Goal: Transaction & Acquisition: Purchase product/service

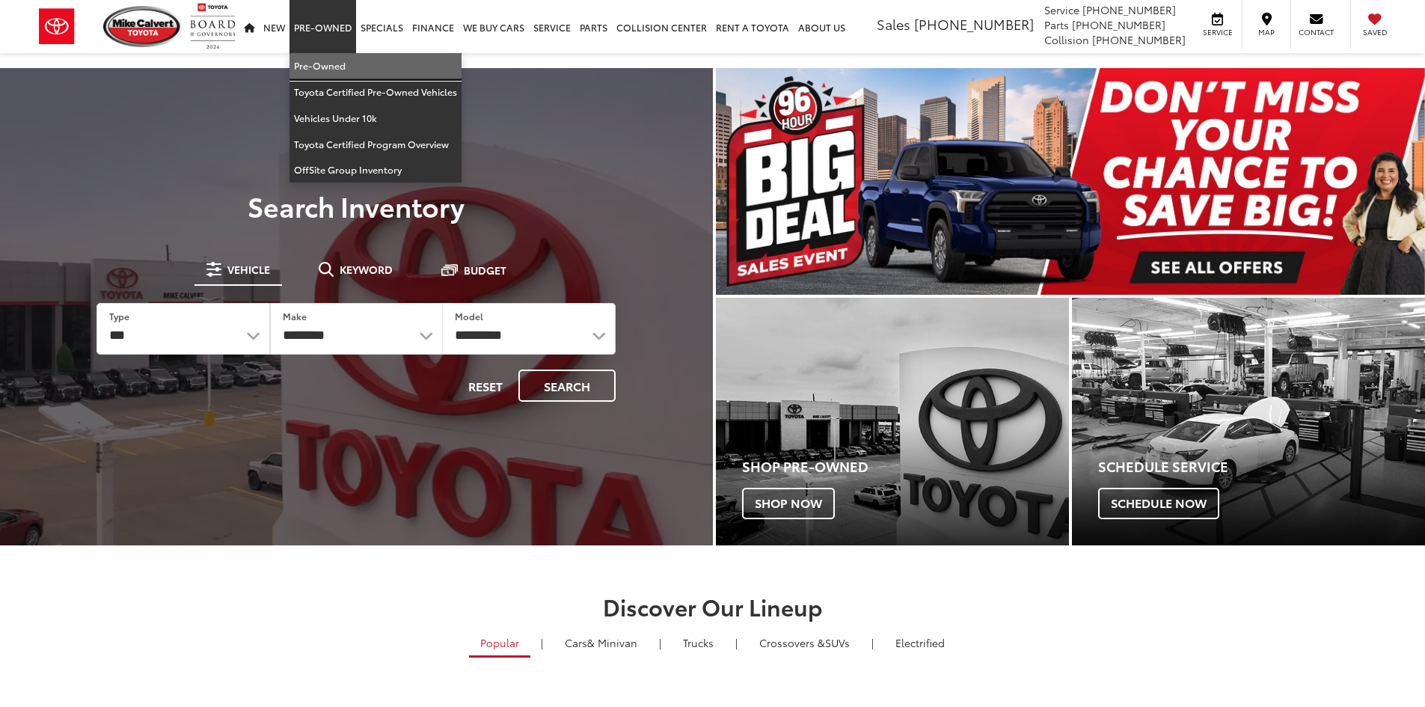
click at [346, 72] on link "Pre-Owned" at bounding box center [375, 66] width 172 height 26
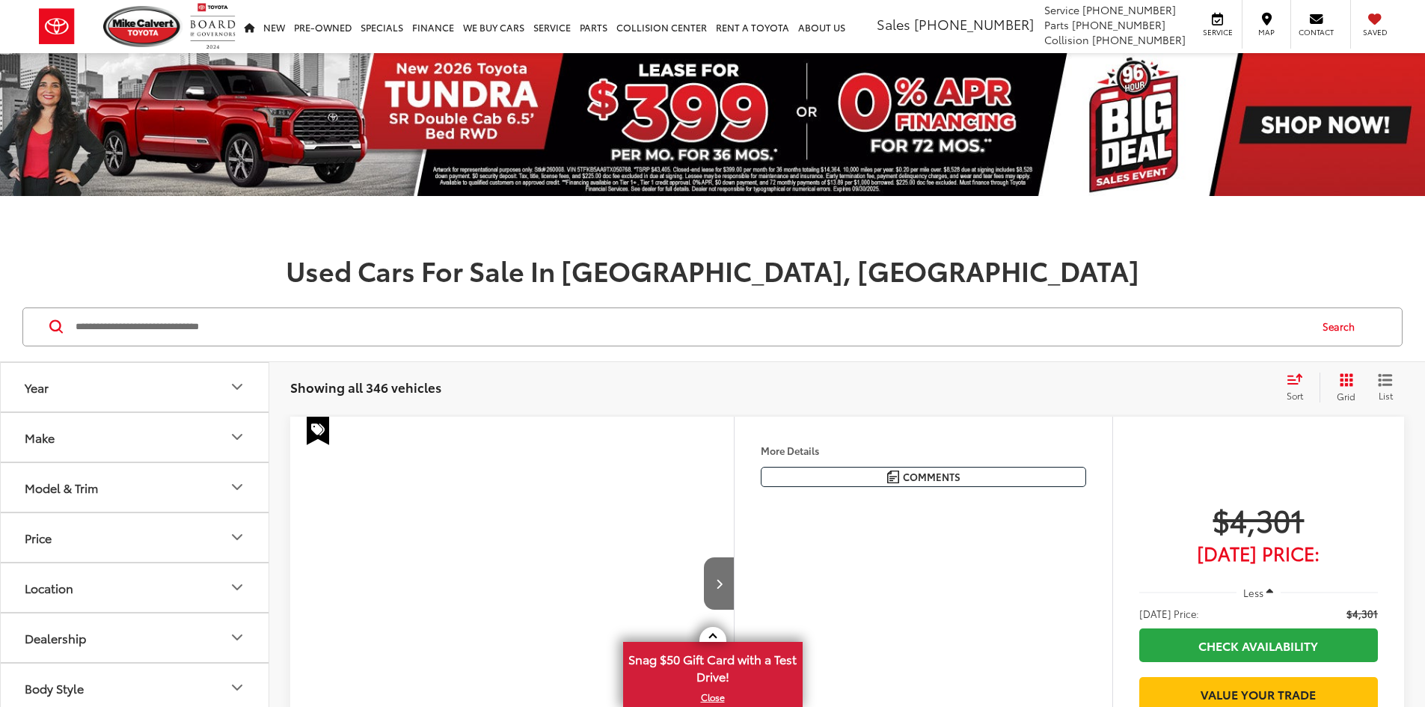
click at [236, 413] on button "Make" at bounding box center [135, 437] width 269 height 49
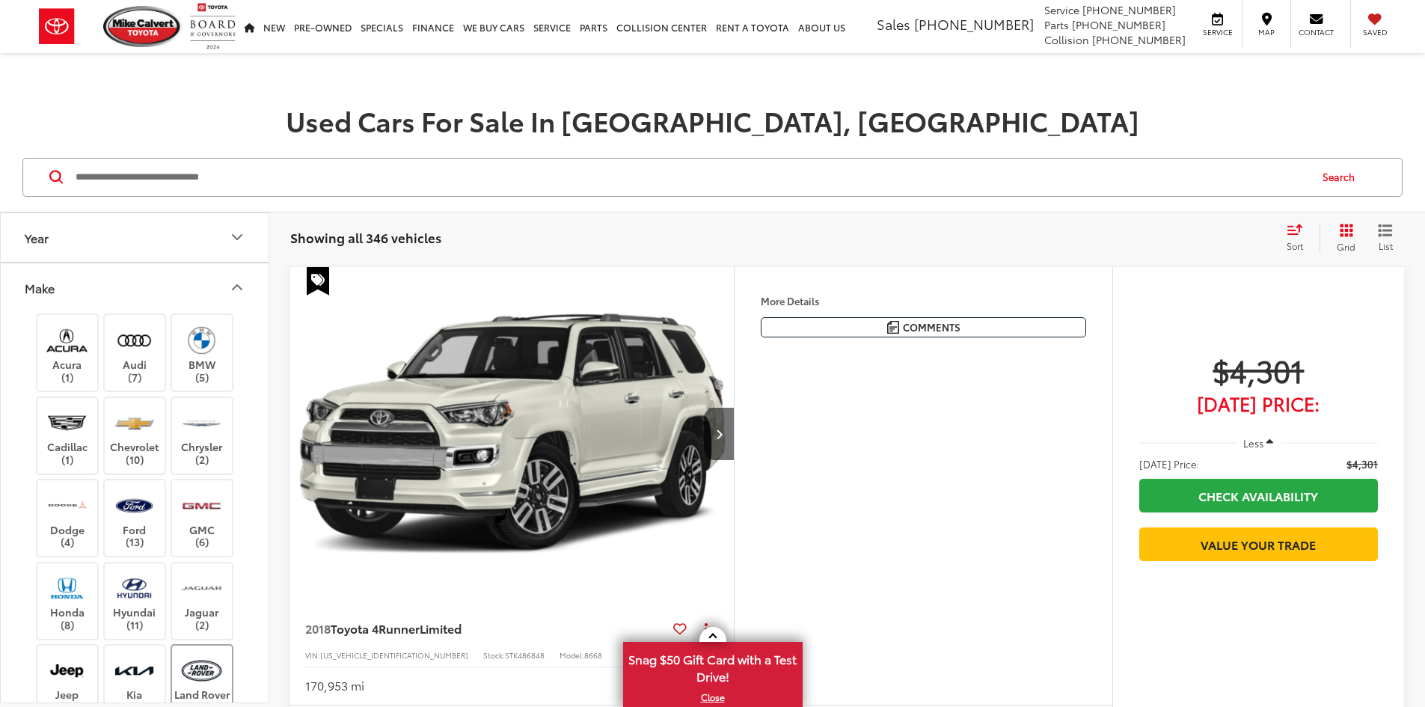
scroll to position [224, 0]
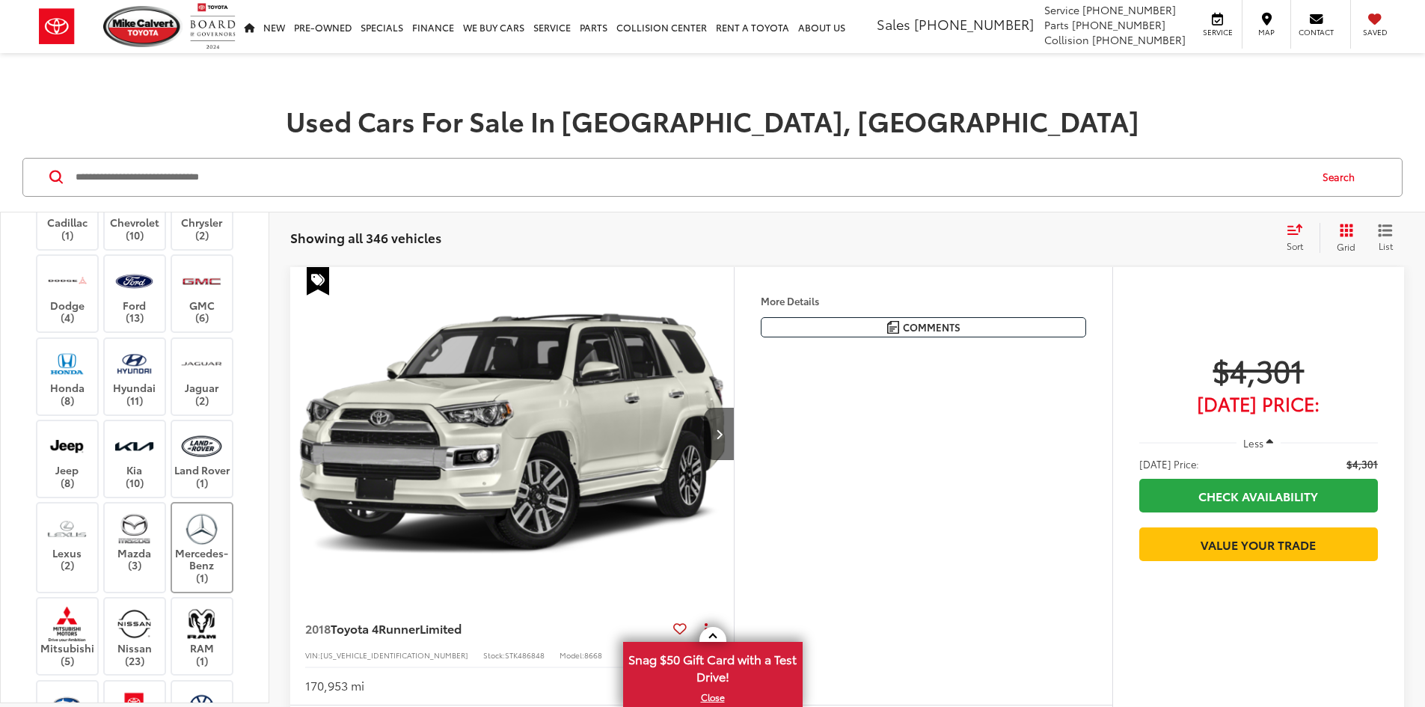
click at [208, 530] on img at bounding box center [201, 528] width 41 height 35
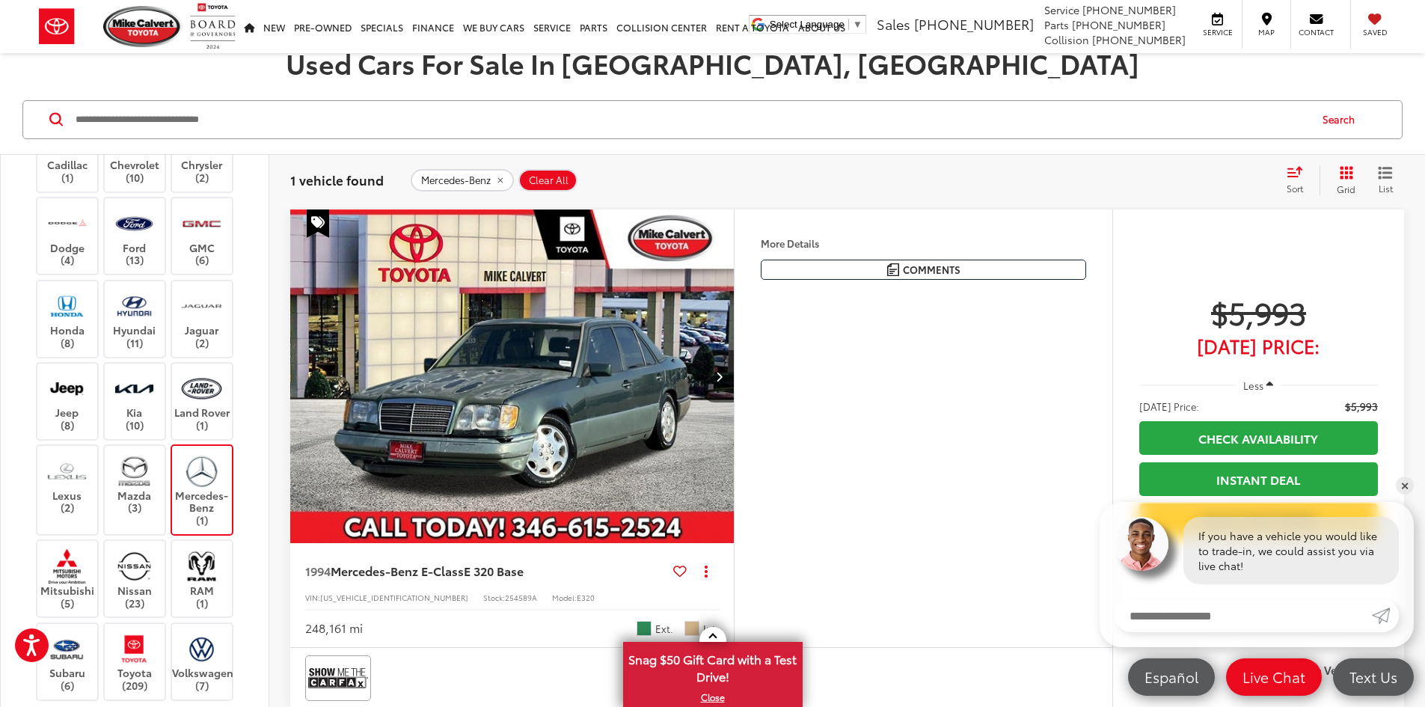
scroll to position [224, 0]
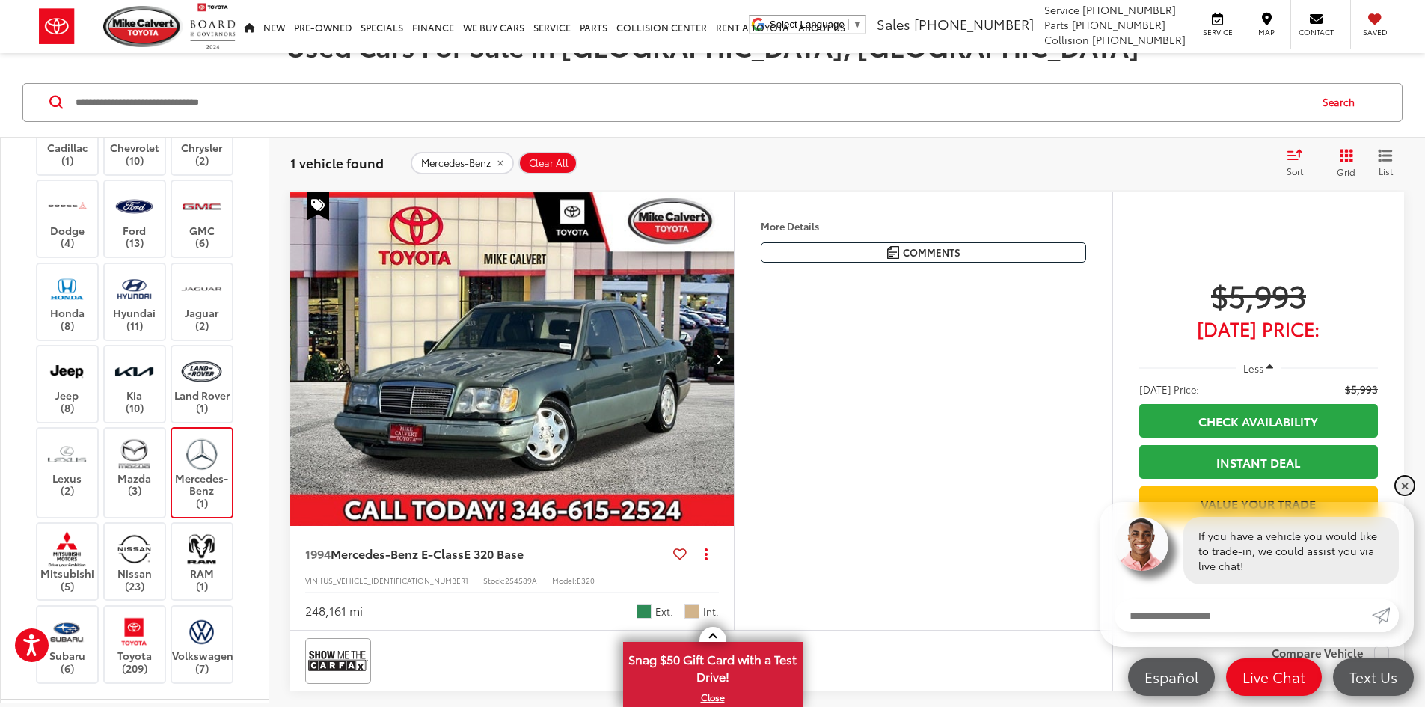
click at [1405, 483] on link "✕" at bounding box center [1405, 485] width 18 height 18
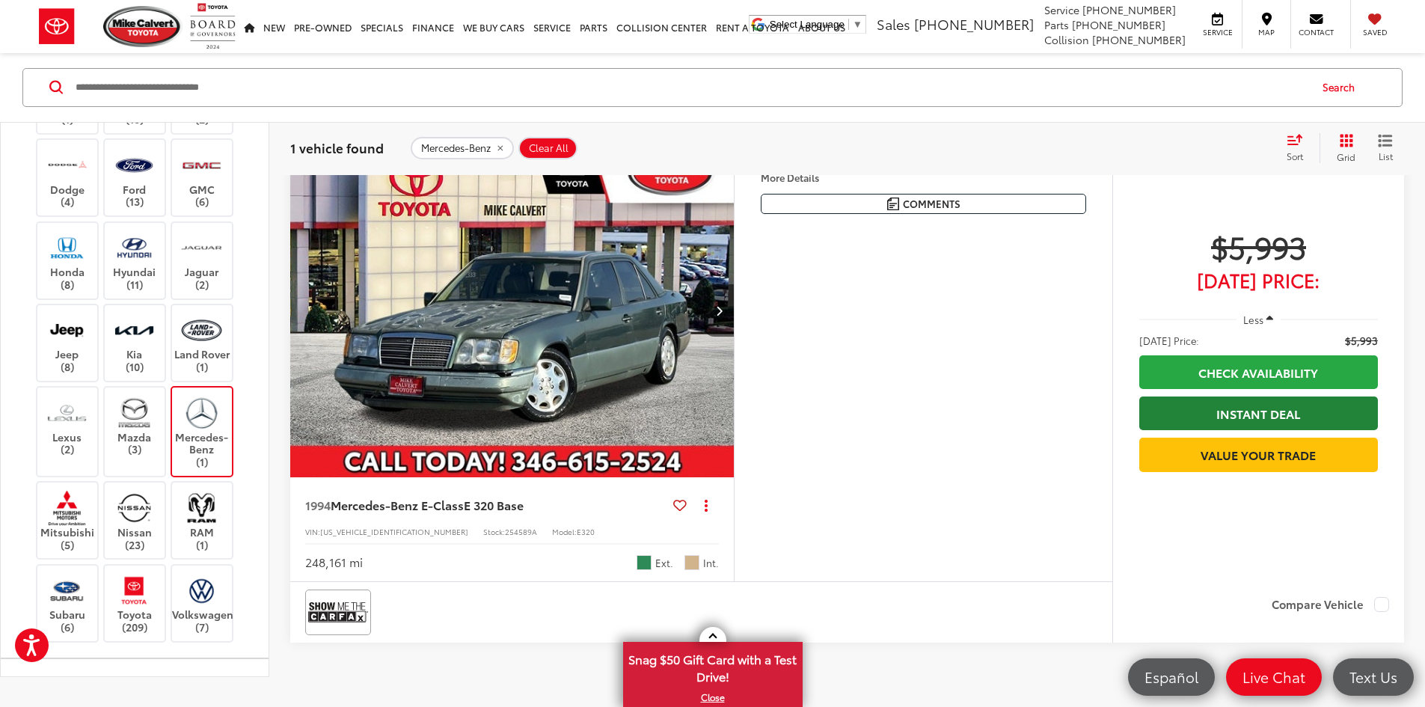
scroll to position [299, 0]
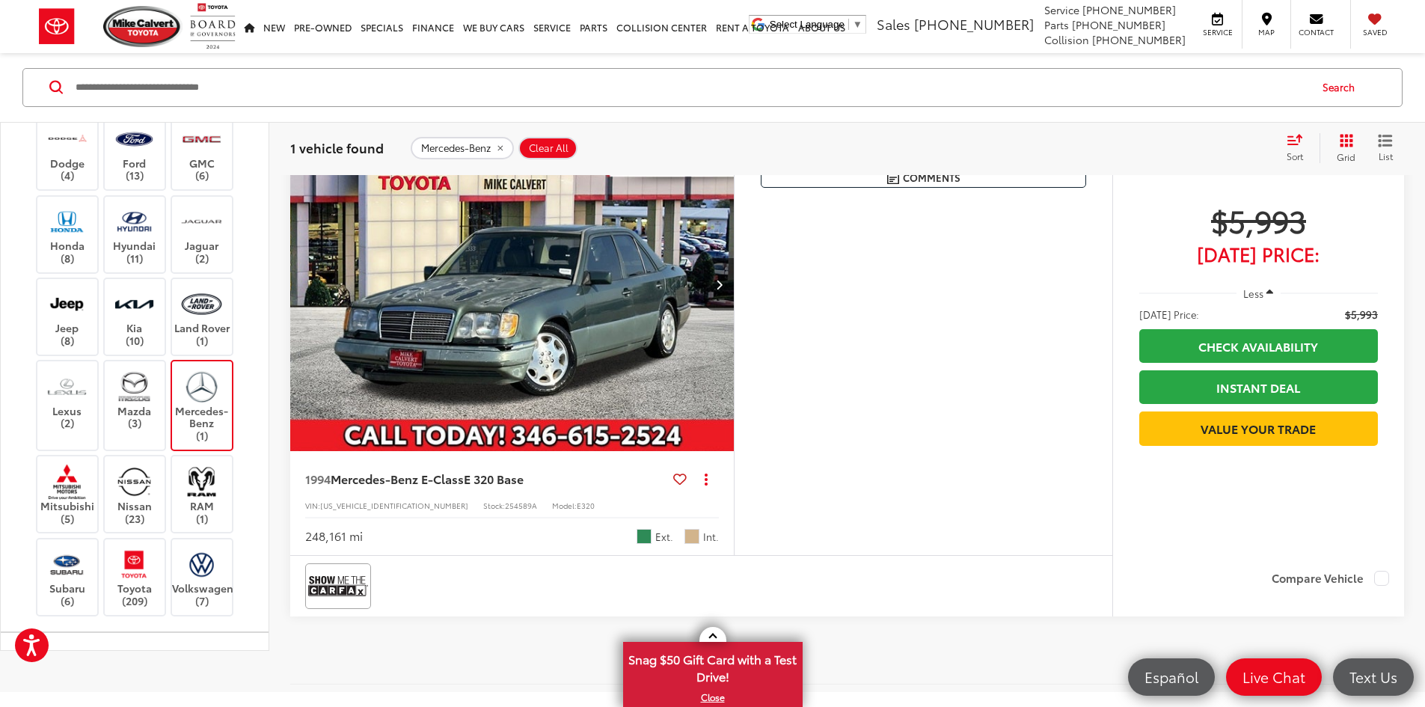
click at [735, 405] on img "1994 Mercedes-Benz E-Class E 320 Base 0" at bounding box center [512, 284] width 446 height 334
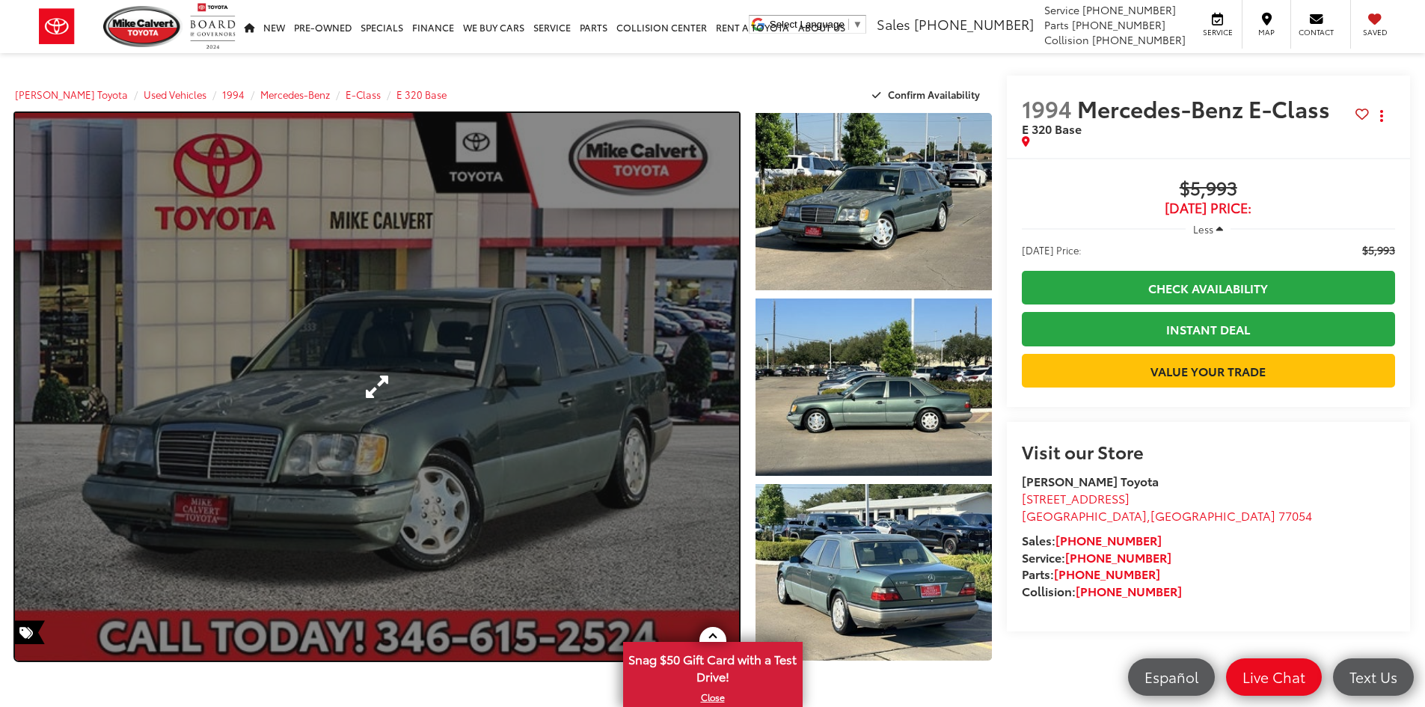
click at [358, 326] on link "Expand Photo 0" at bounding box center [377, 387] width 724 height 548
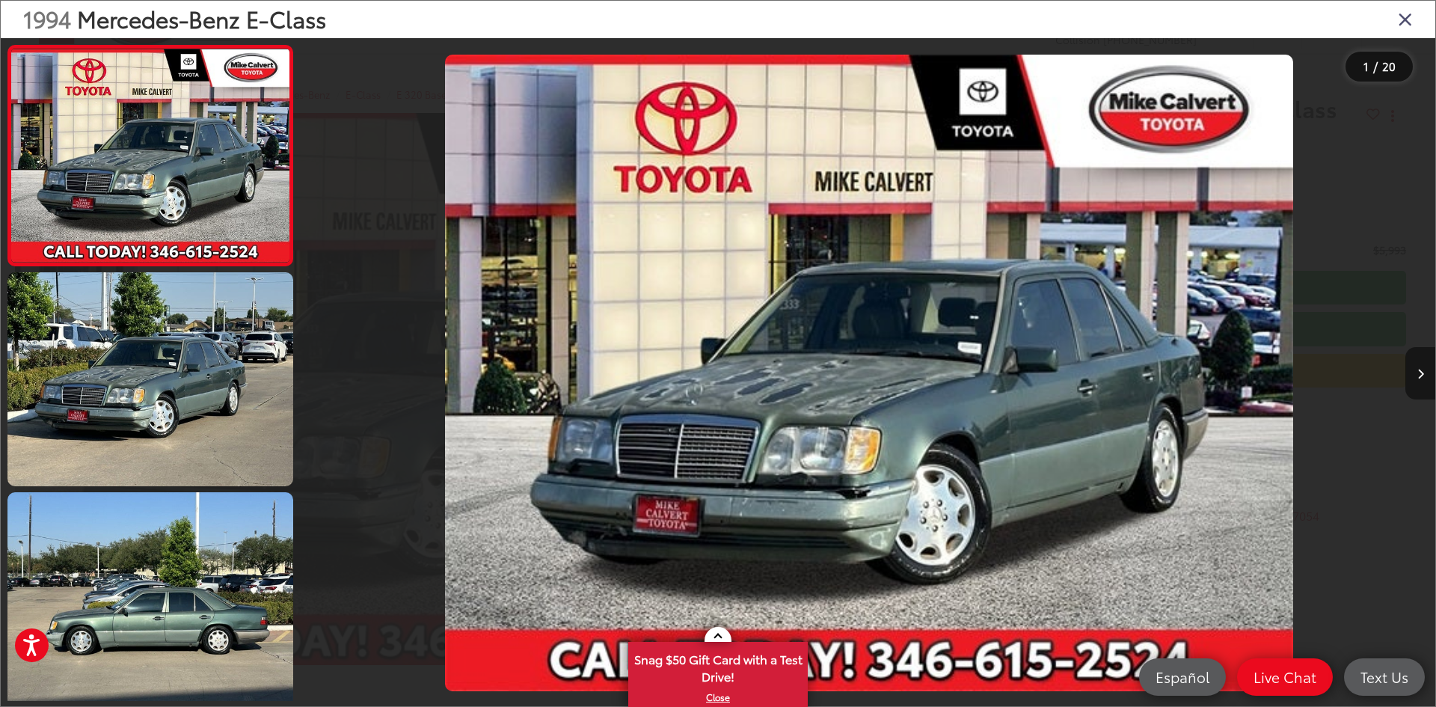
click at [1421, 370] on icon "Next image" at bounding box center [1420, 374] width 7 height 10
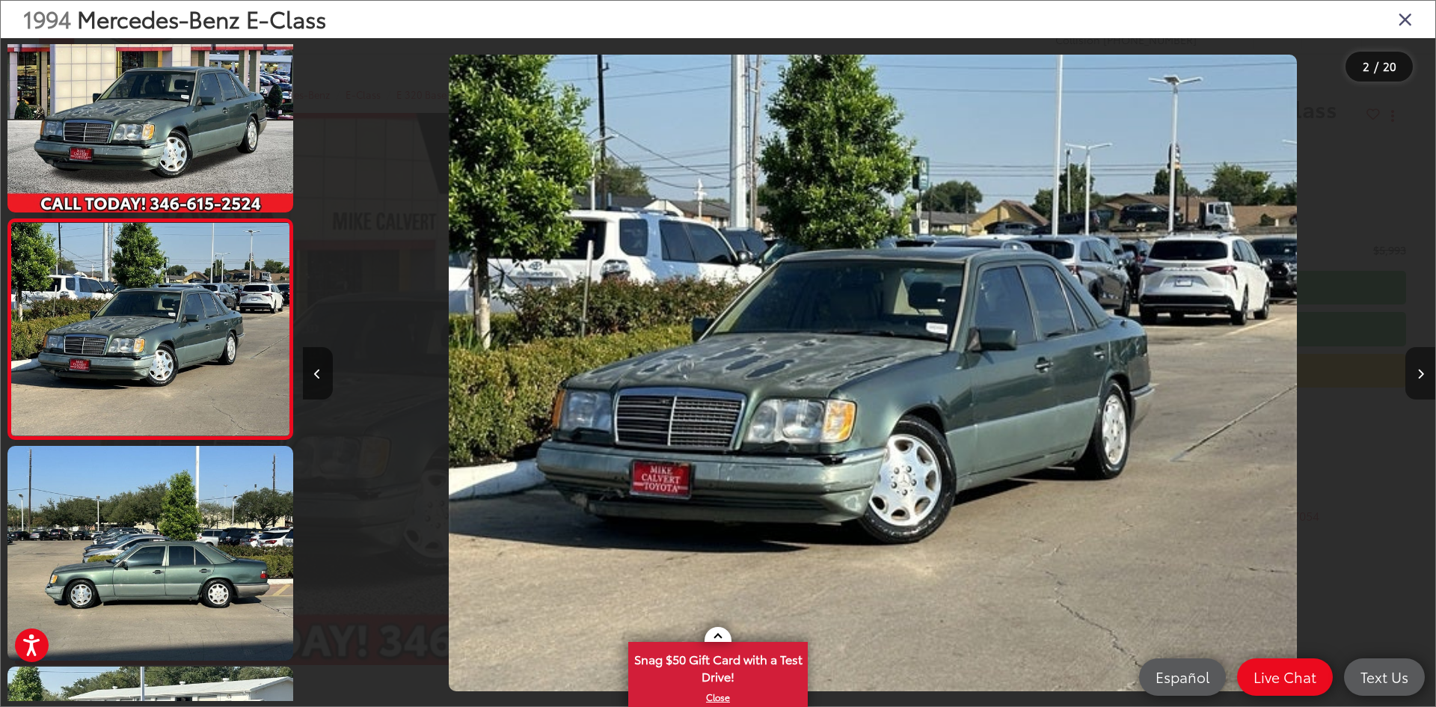
scroll to position [0, 1132]
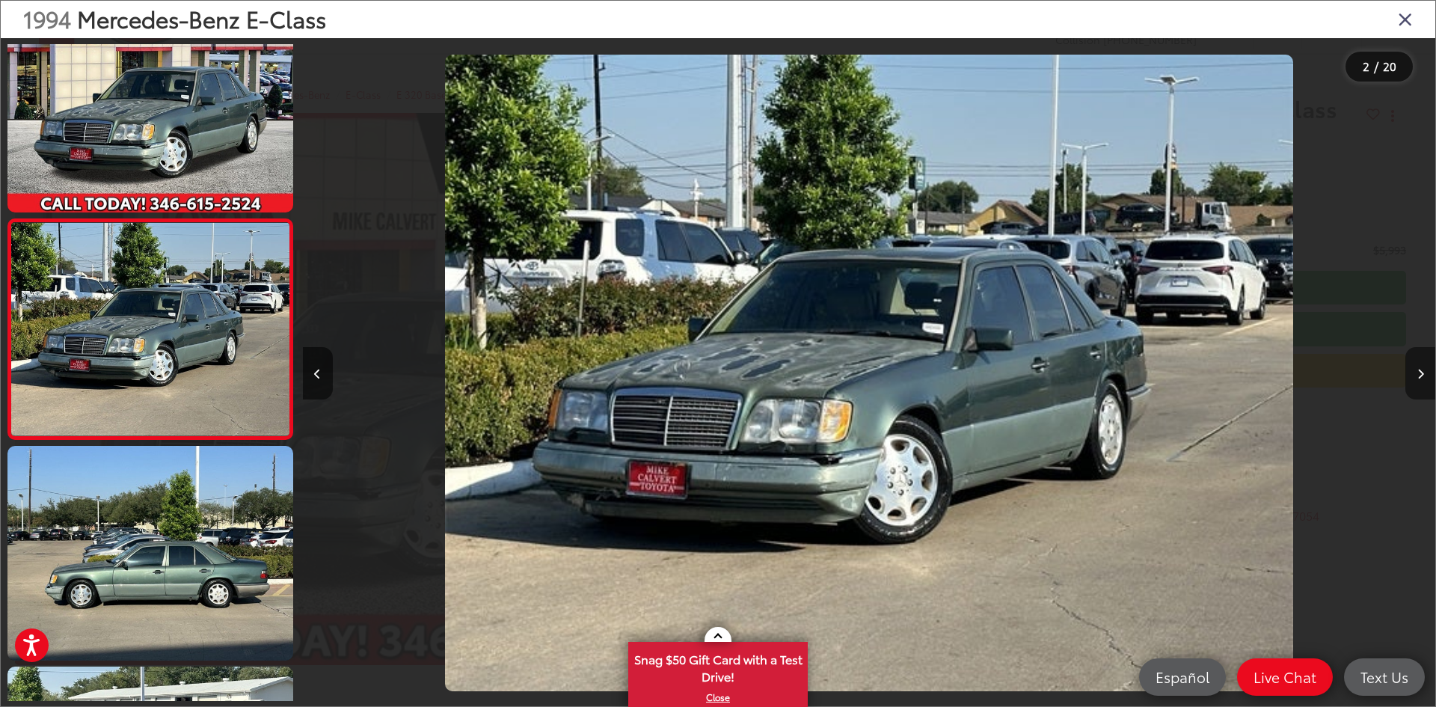
click at [1421, 370] on icon "Next image" at bounding box center [1420, 374] width 7 height 10
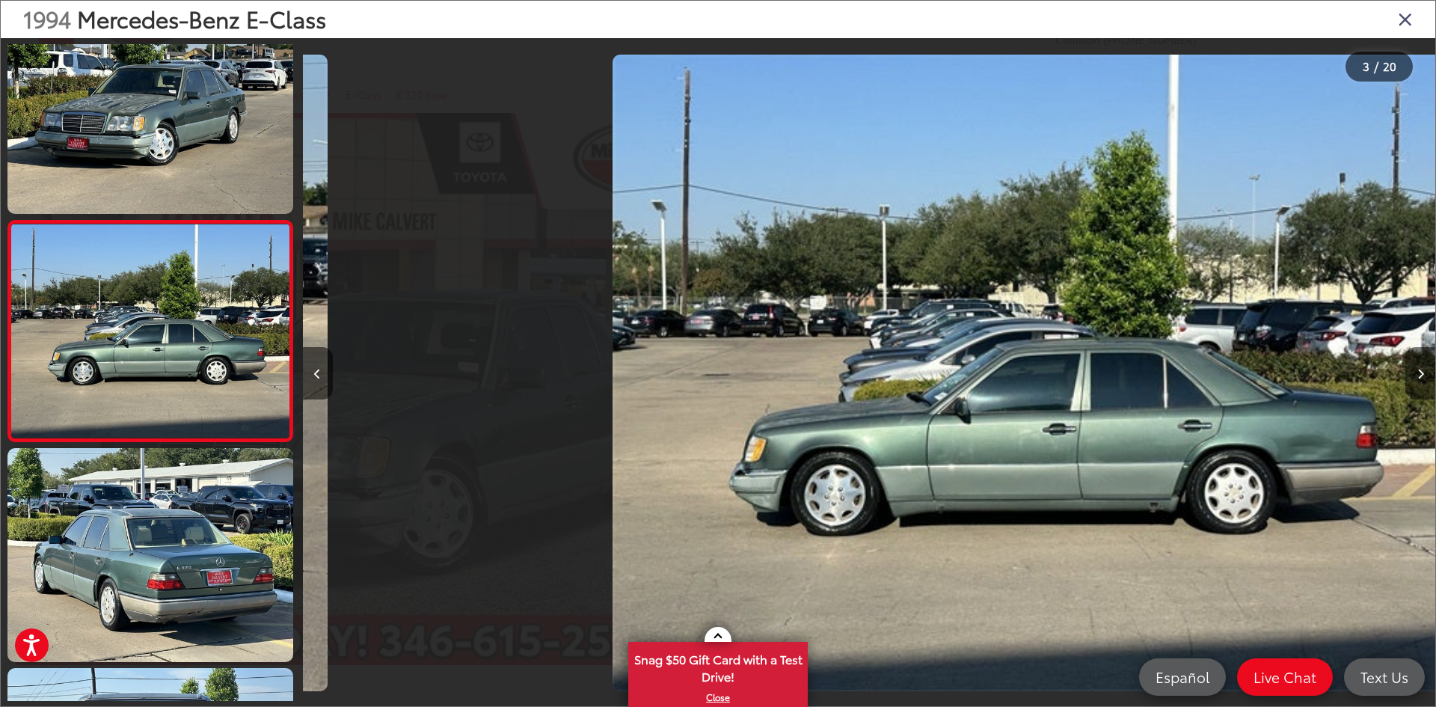
scroll to position [266, 0]
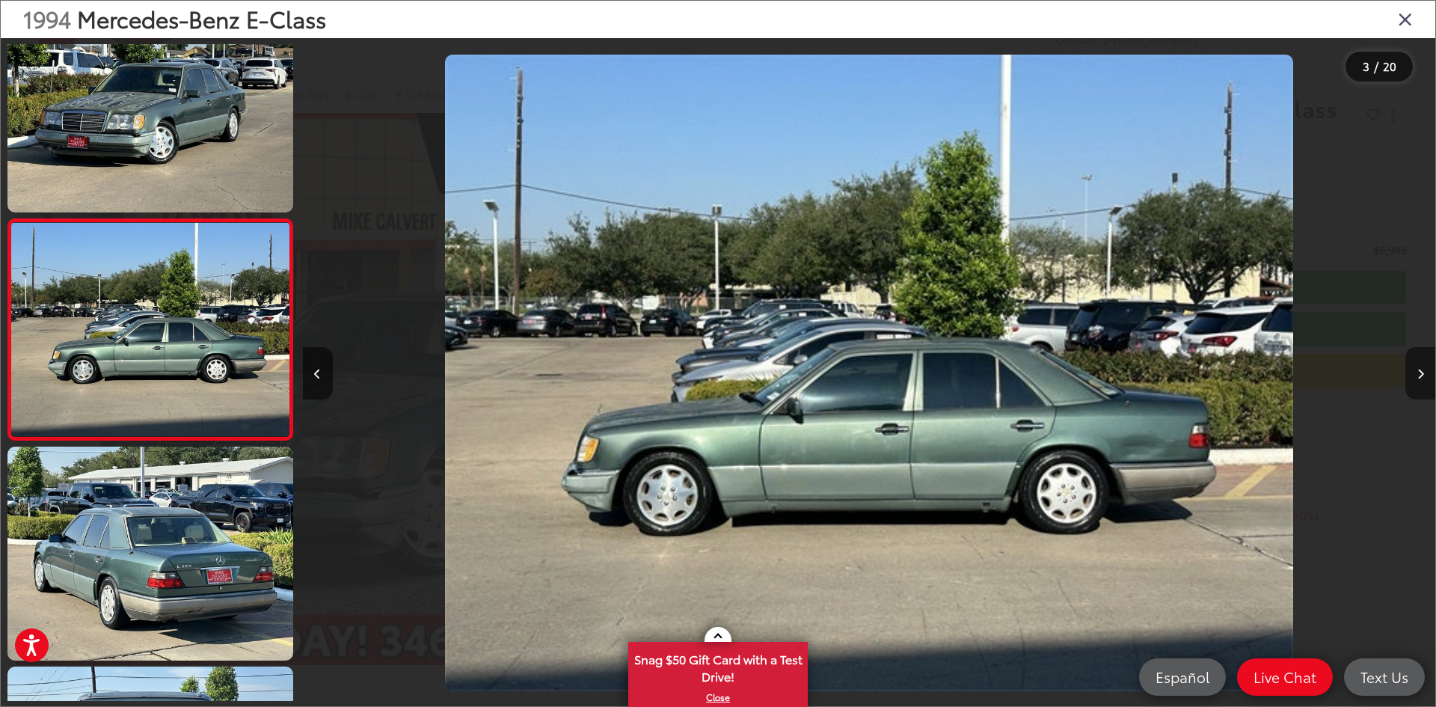
click at [1421, 370] on icon "Next image" at bounding box center [1420, 374] width 7 height 10
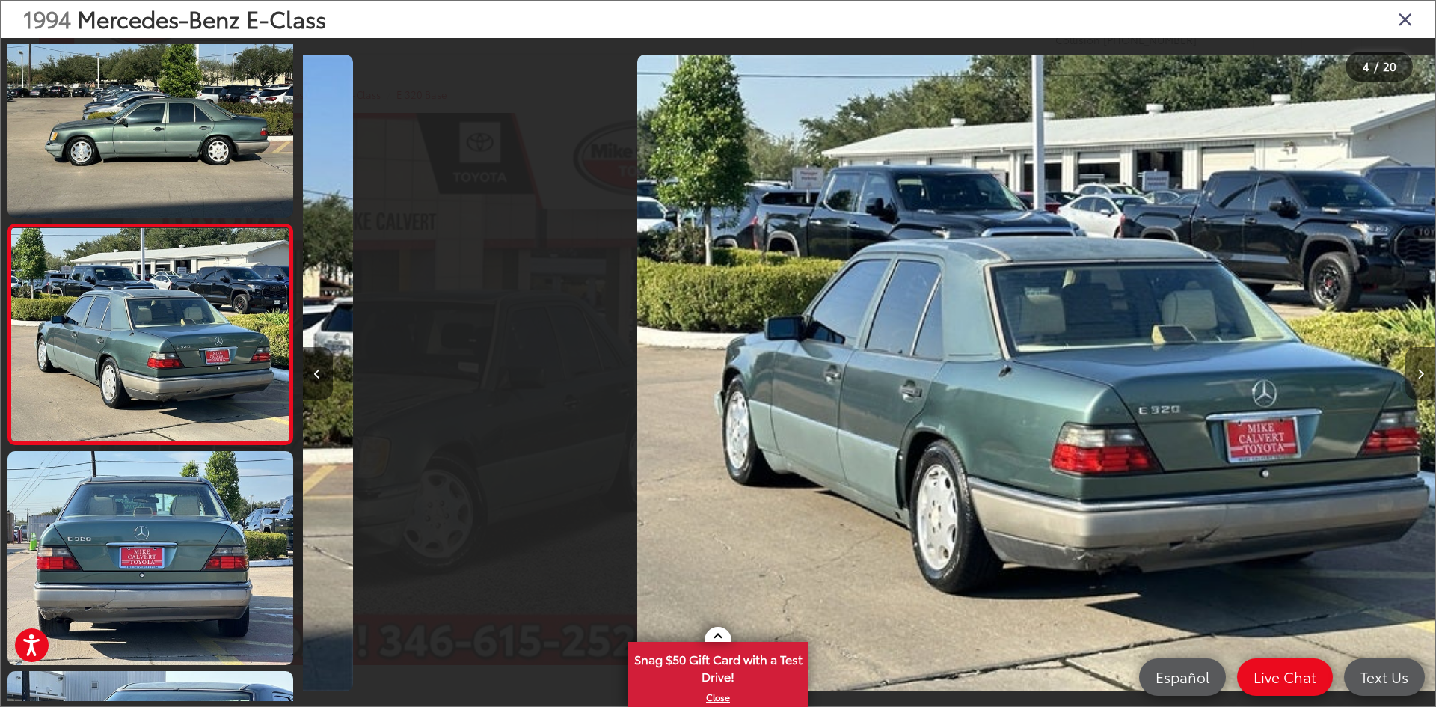
scroll to position [487, 0]
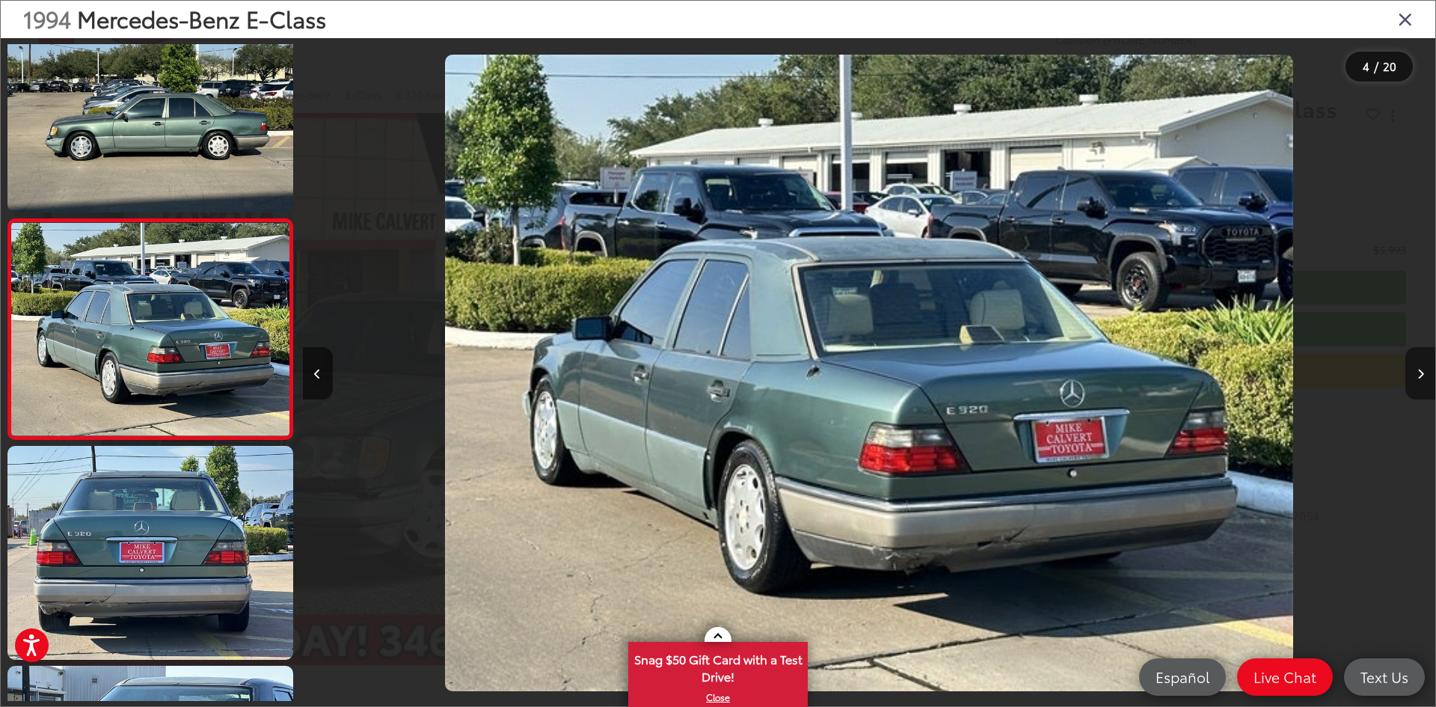
click at [1421, 370] on icon "Next image" at bounding box center [1420, 374] width 7 height 10
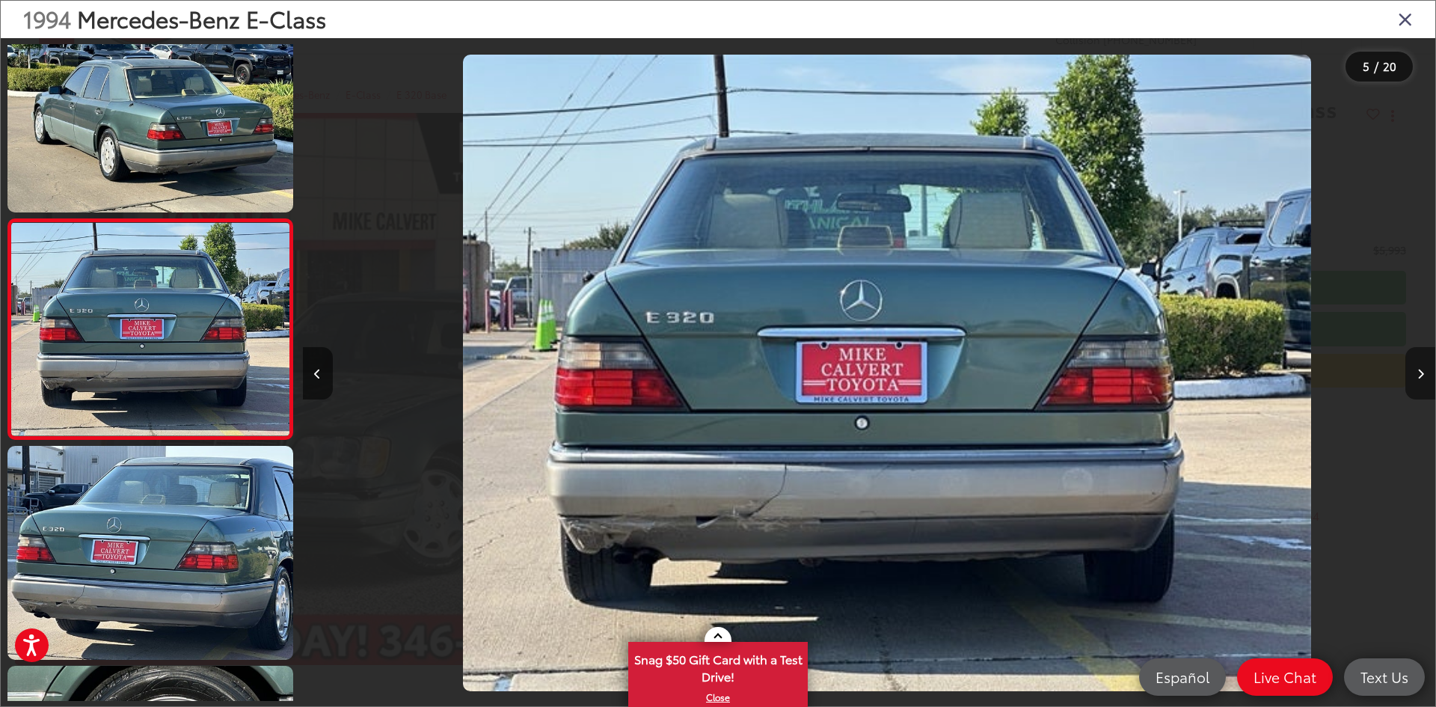
scroll to position [0, 4531]
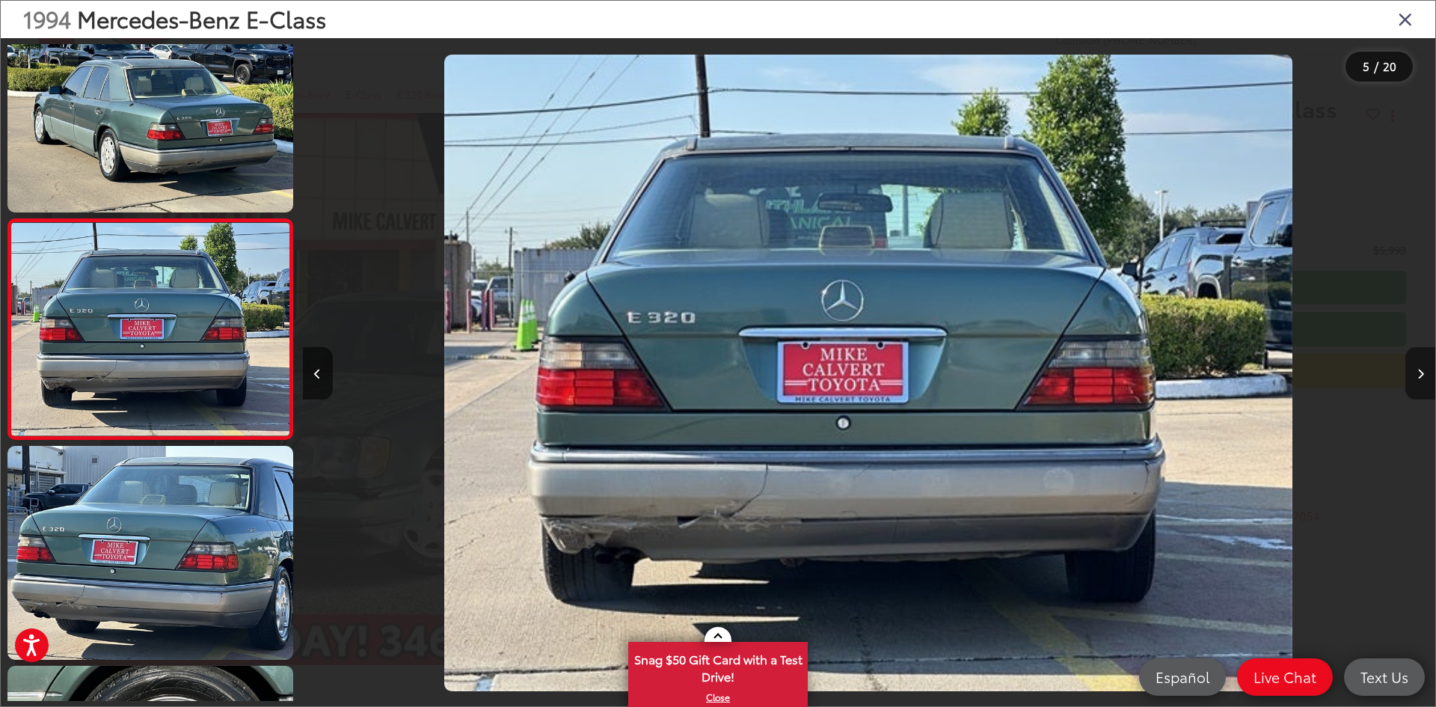
click at [1421, 370] on icon "Next image" at bounding box center [1420, 374] width 7 height 10
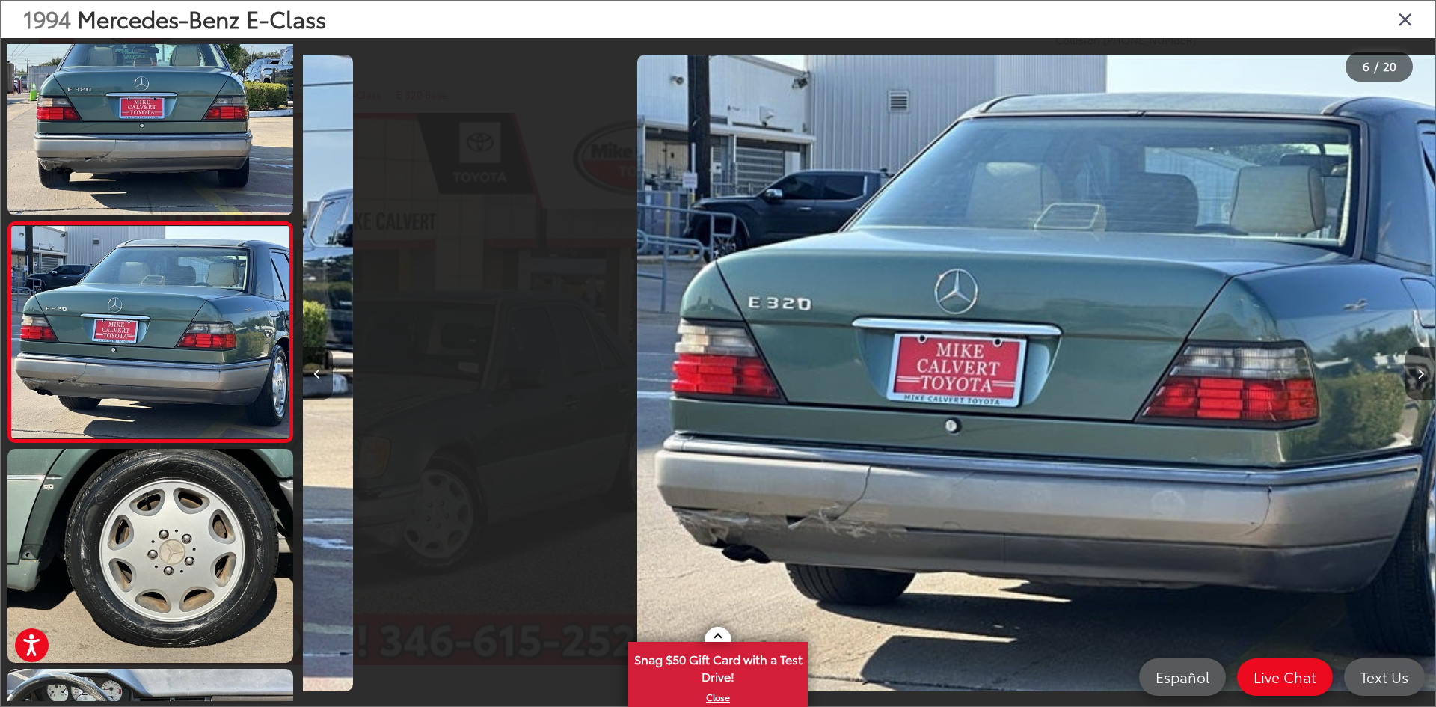
scroll to position [927, 0]
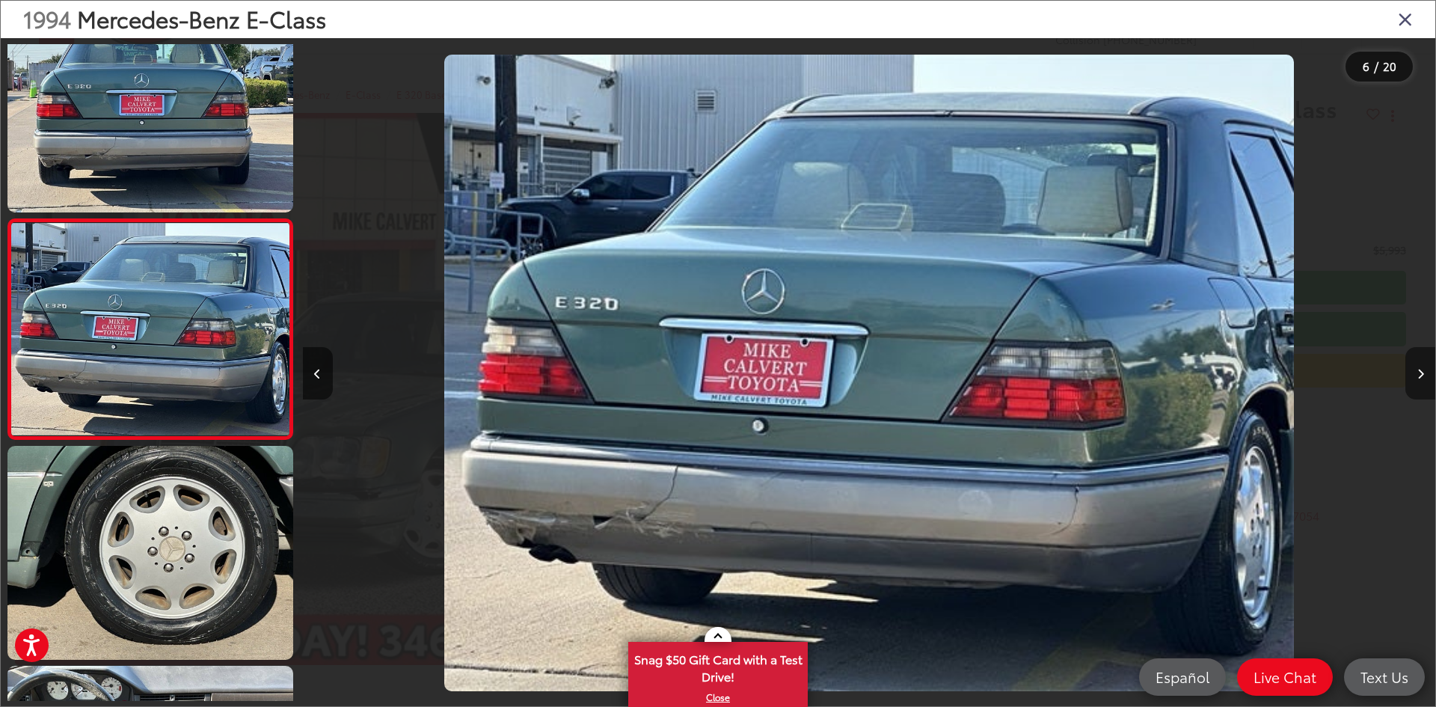
click at [1421, 370] on icon "Next image" at bounding box center [1420, 374] width 7 height 10
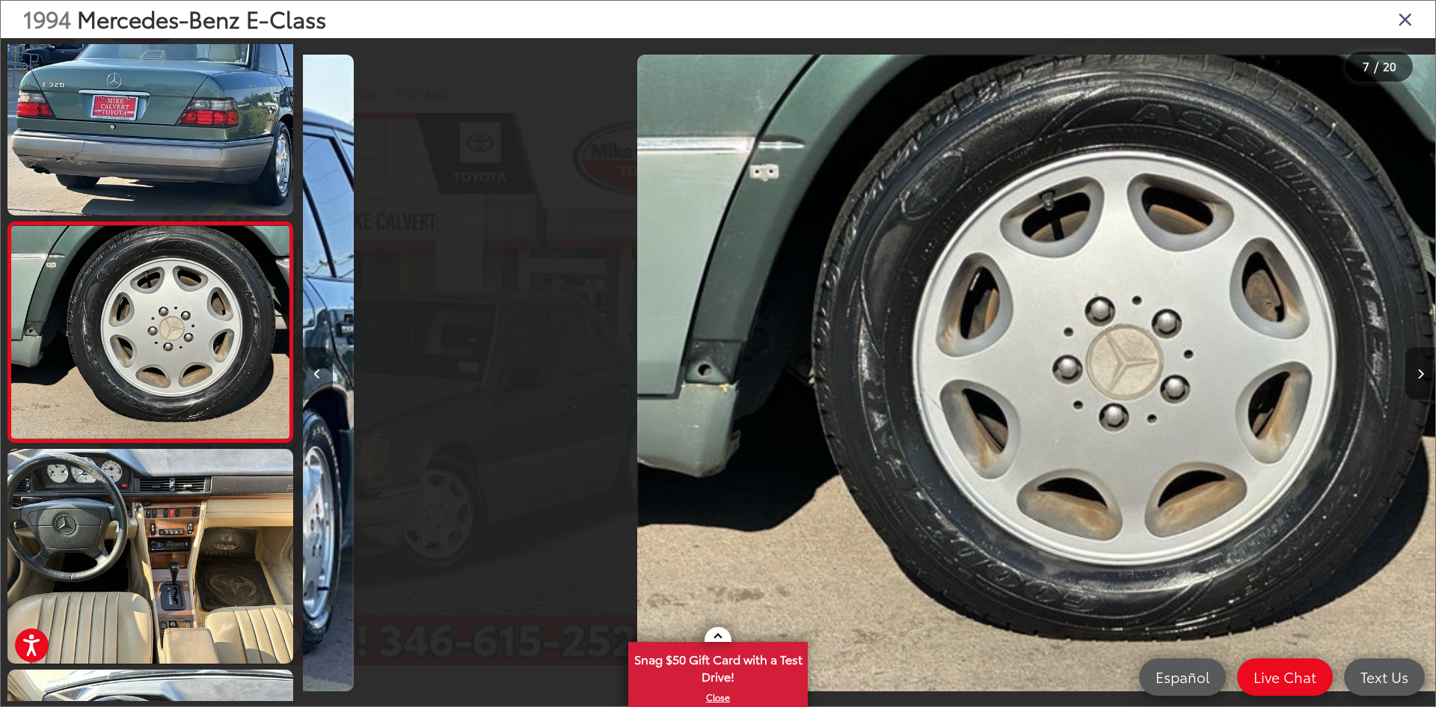
scroll to position [1147, 0]
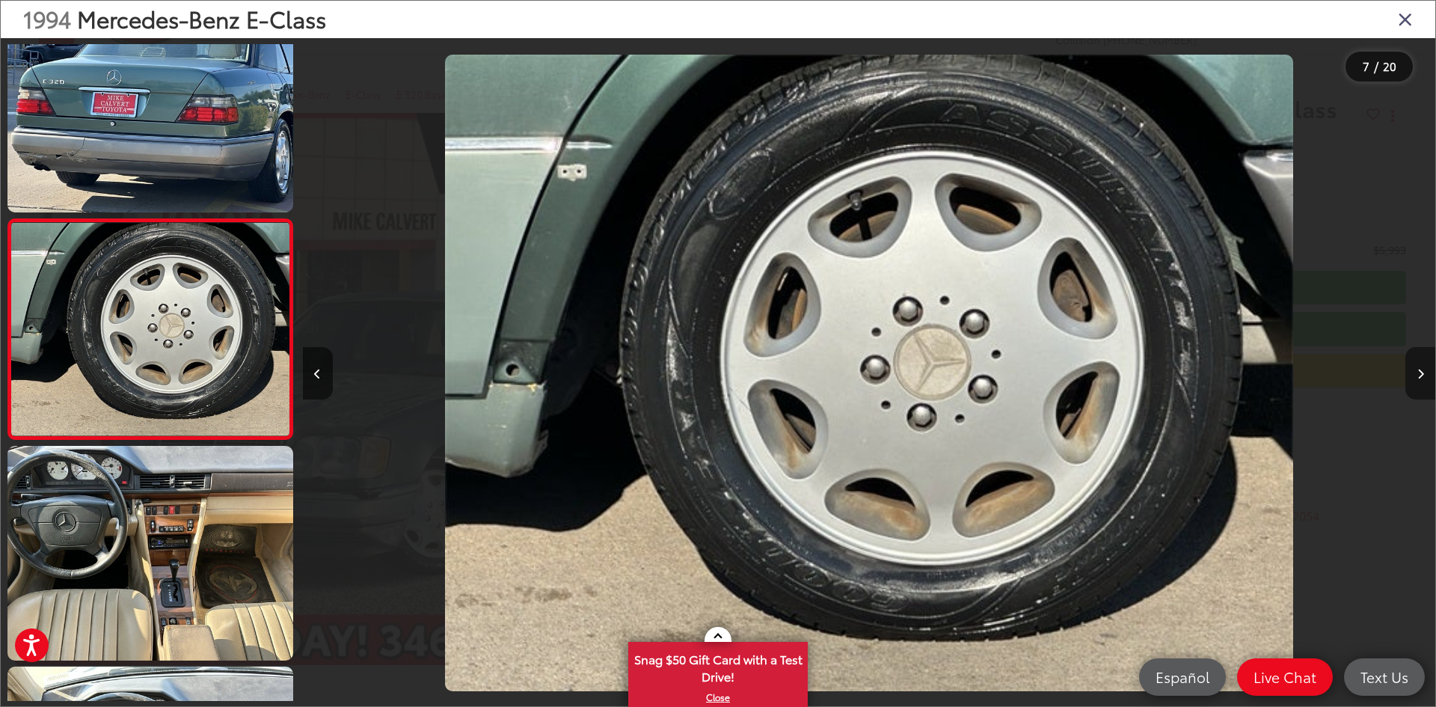
click at [1421, 370] on icon "Next image" at bounding box center [1420, 374] width 7 height 10
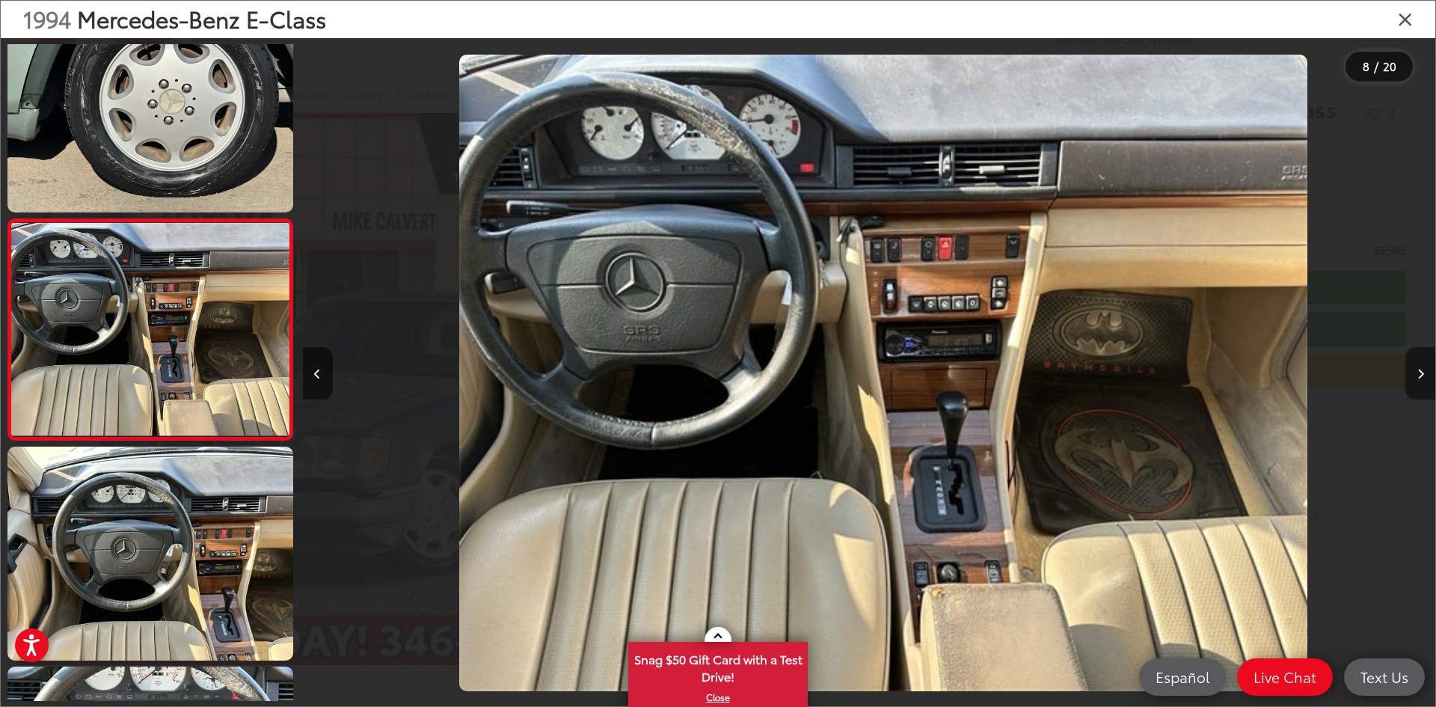
scroll to position [0, 7929]
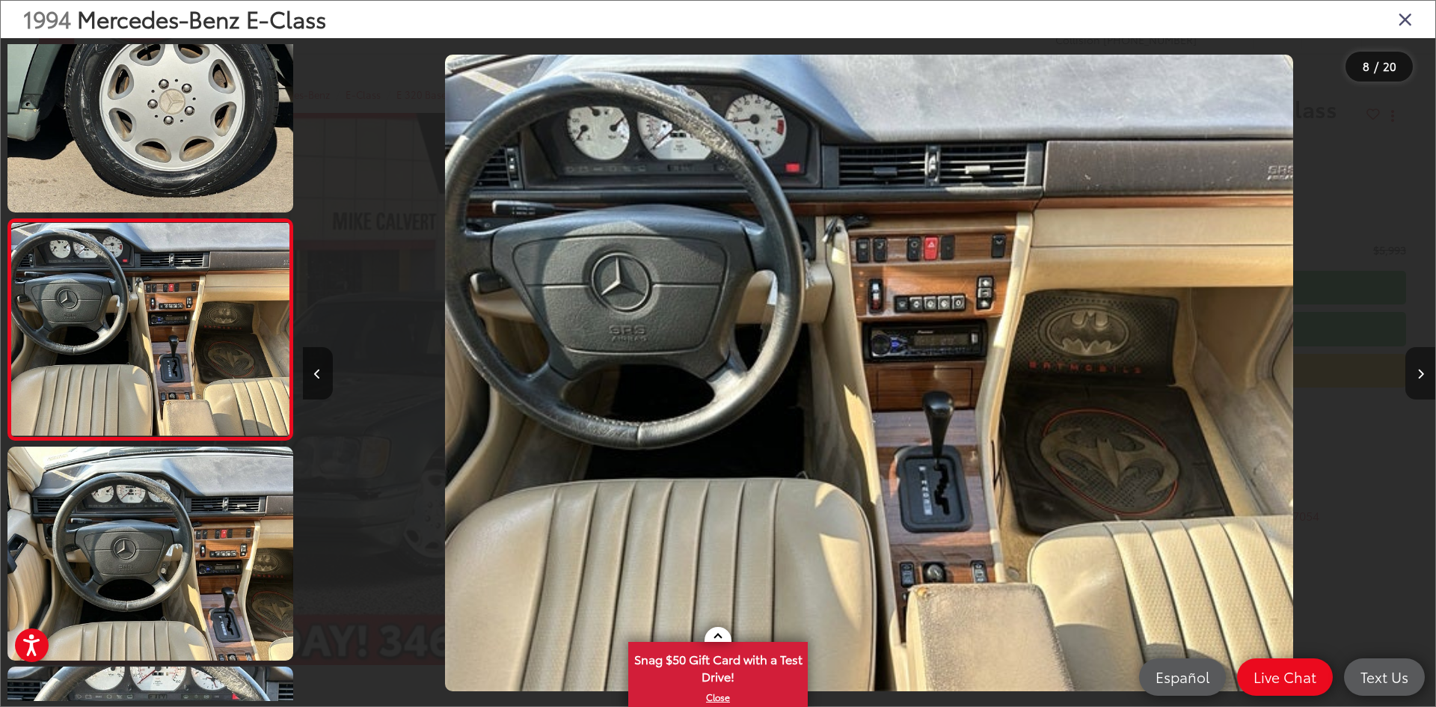
click at [1421, 369] on icon "Next image" at bounding box center [1420, 374] width 7 height 10
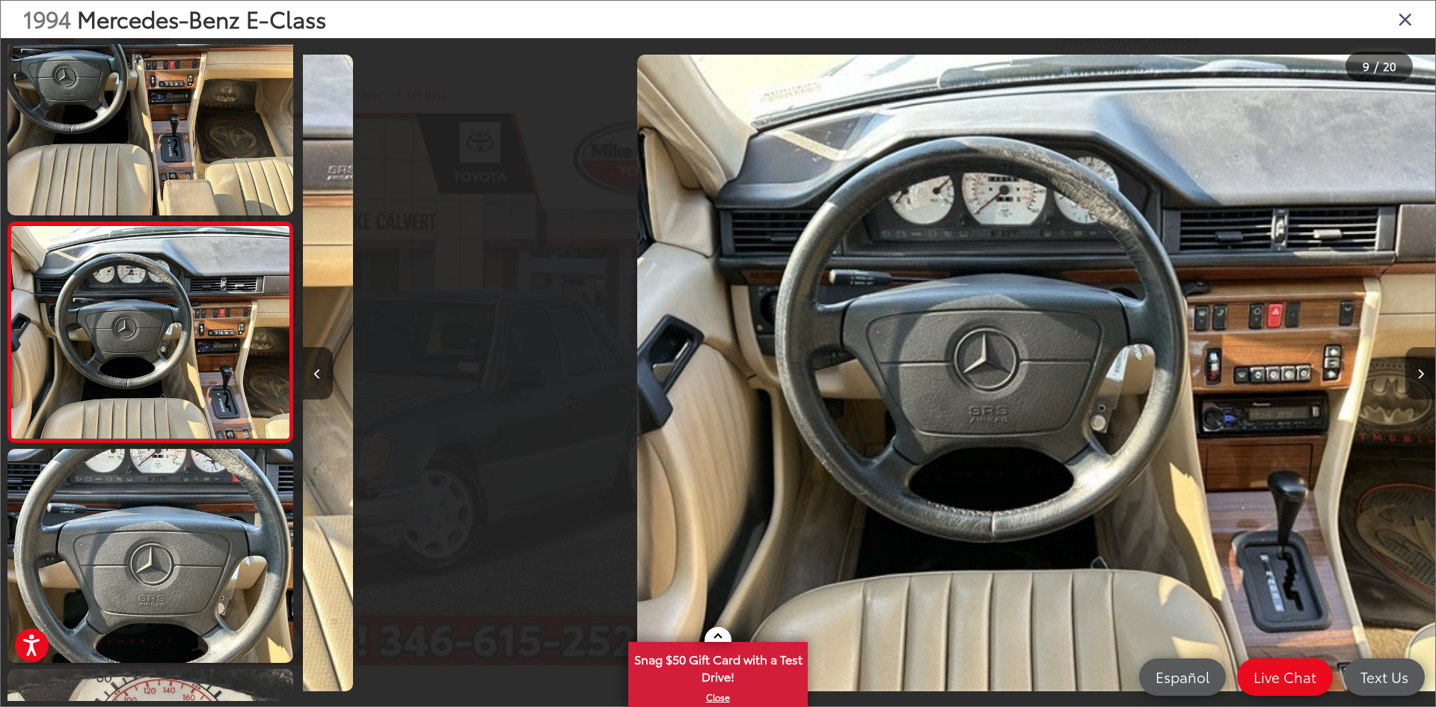
scroll to position [1587, 0]
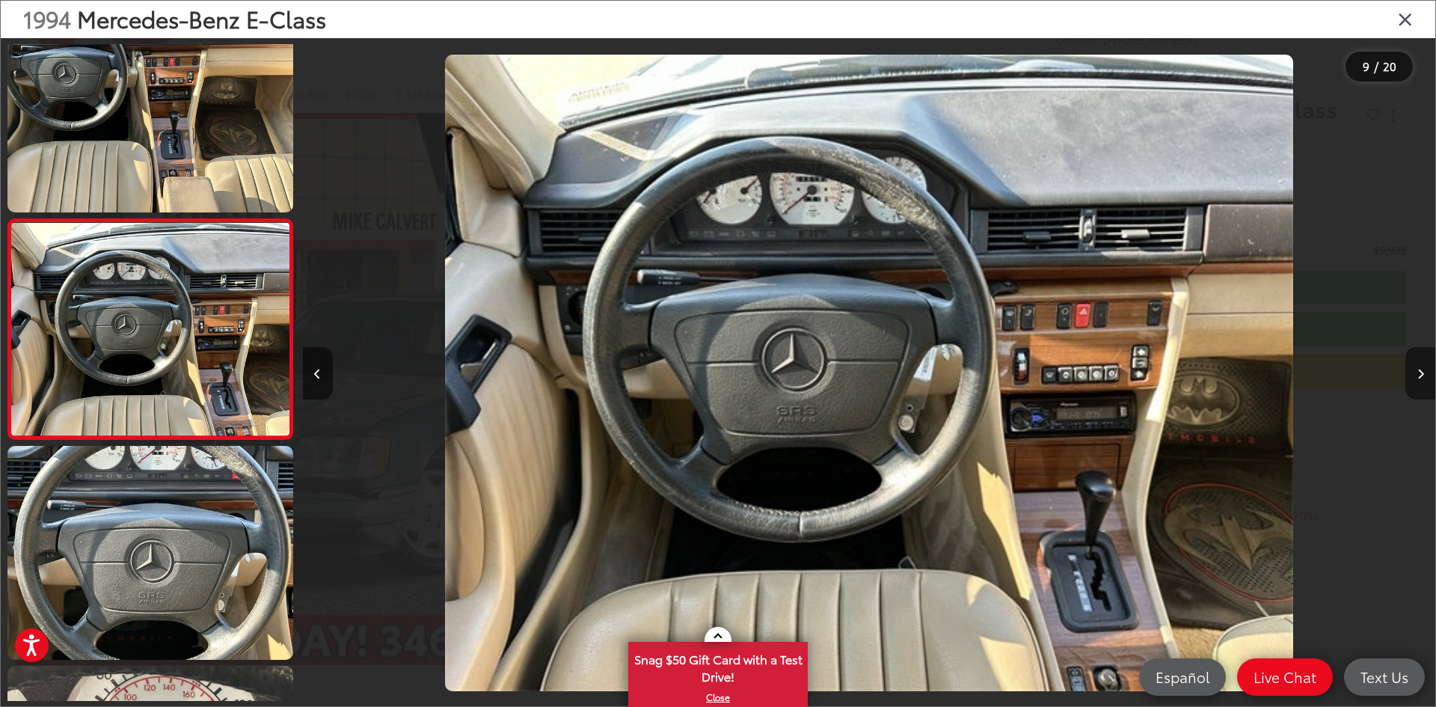
click at [1421, 369] on icon "Next image" at bounding box center [1420, 374] width 7 height 10
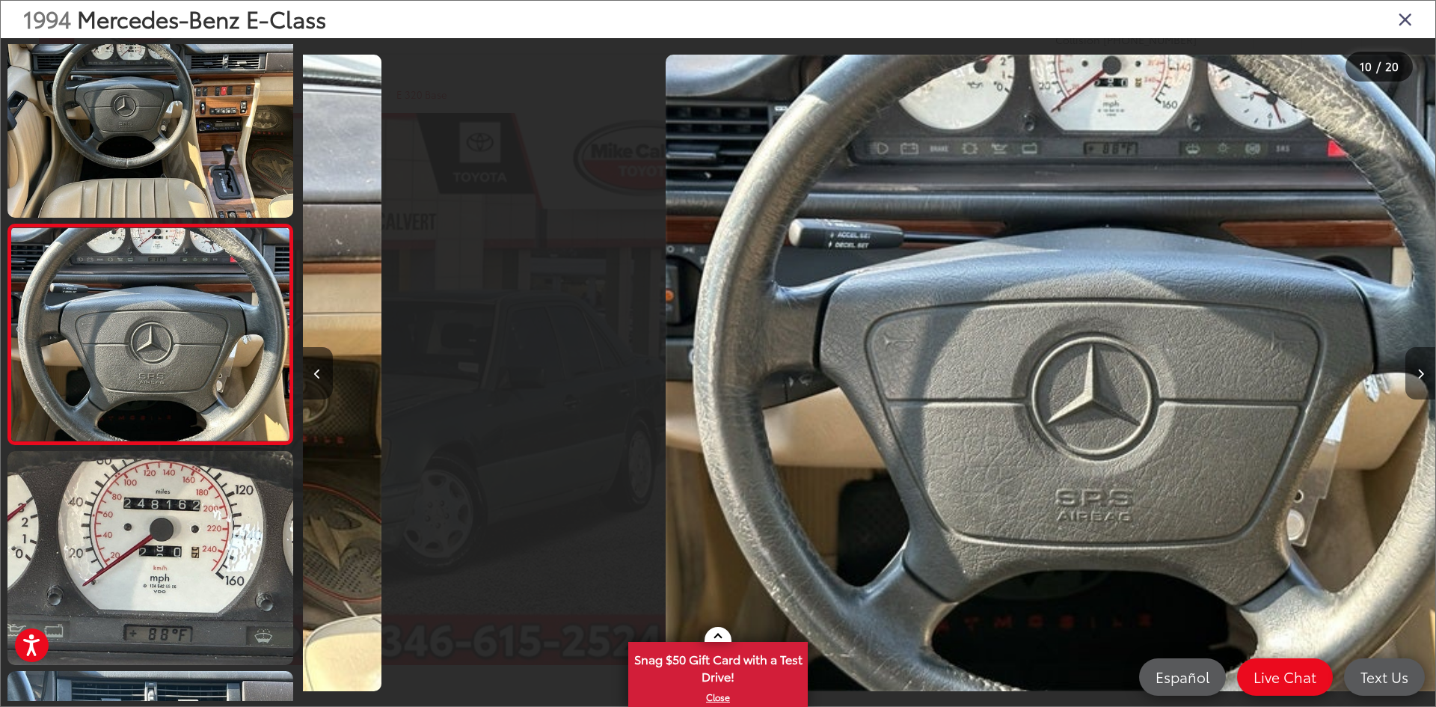
scroll to position [1807, 0]
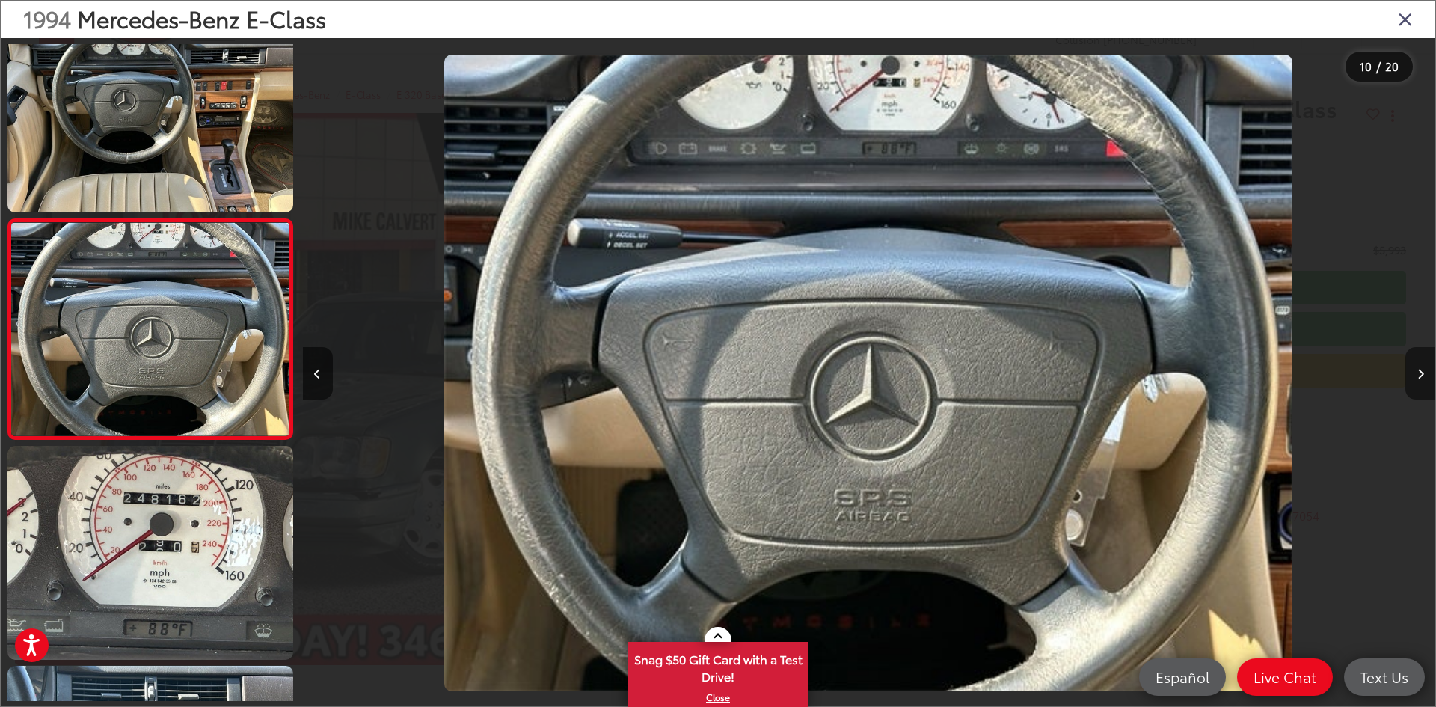
click at [1421, 369] on icon "Next image" at bounding box center [1420, 374] width 7 height 10
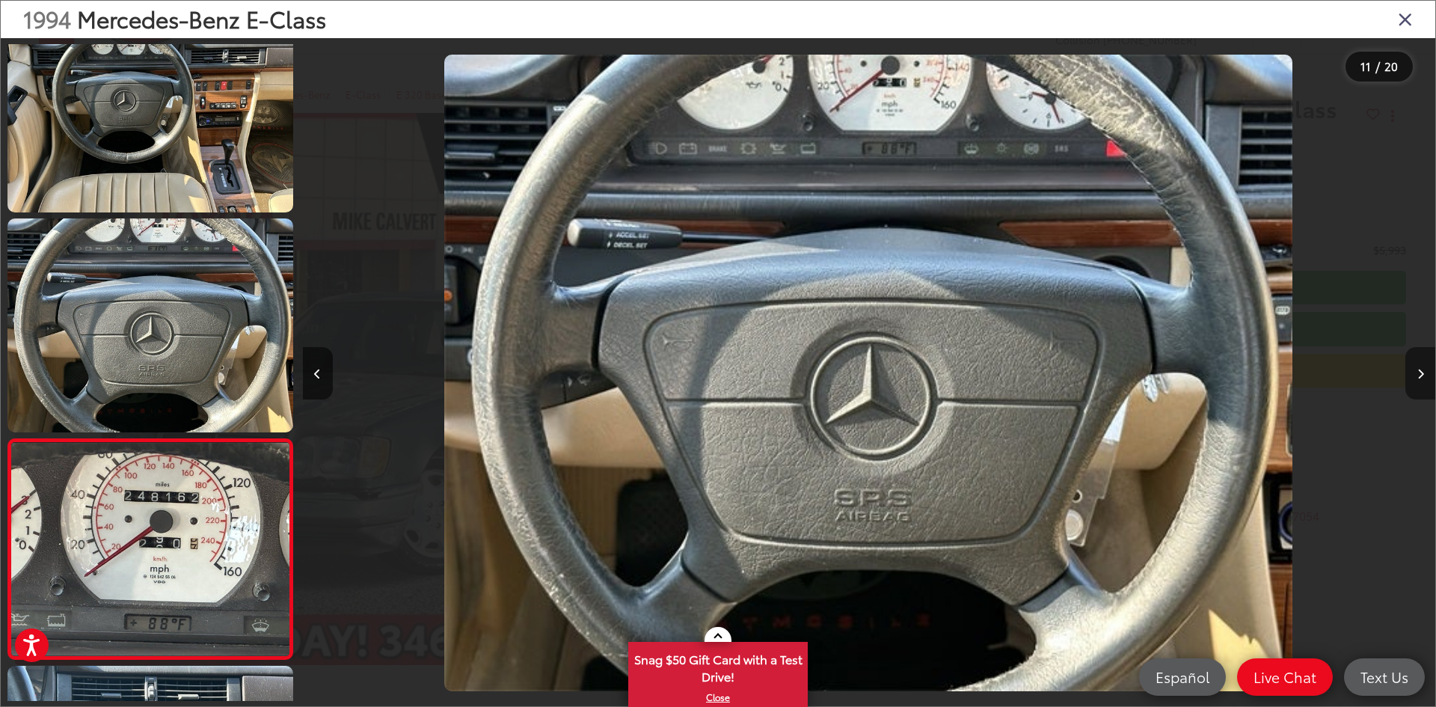
scroll to position [0, 0]
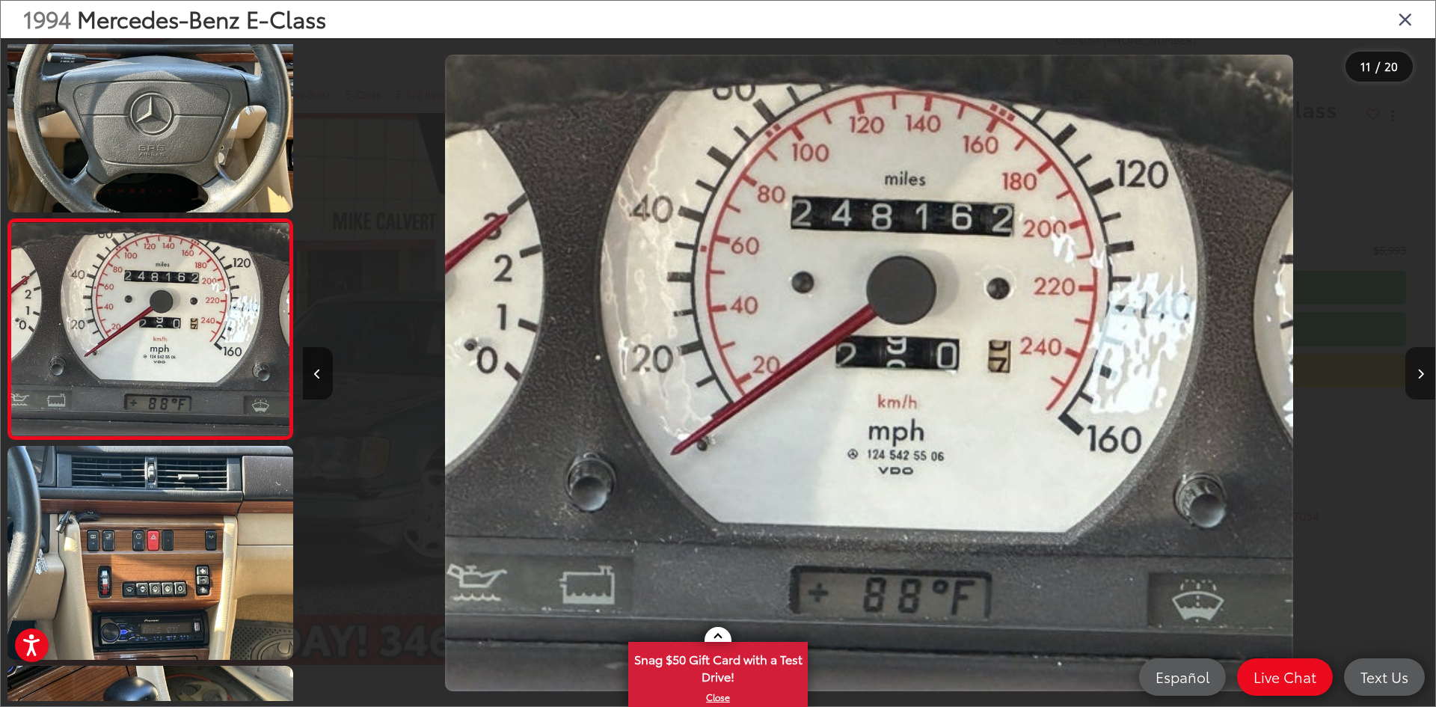
click at [1421, 369] on icon "Next image" at bounding box center [1420, 374] width 7 height 10
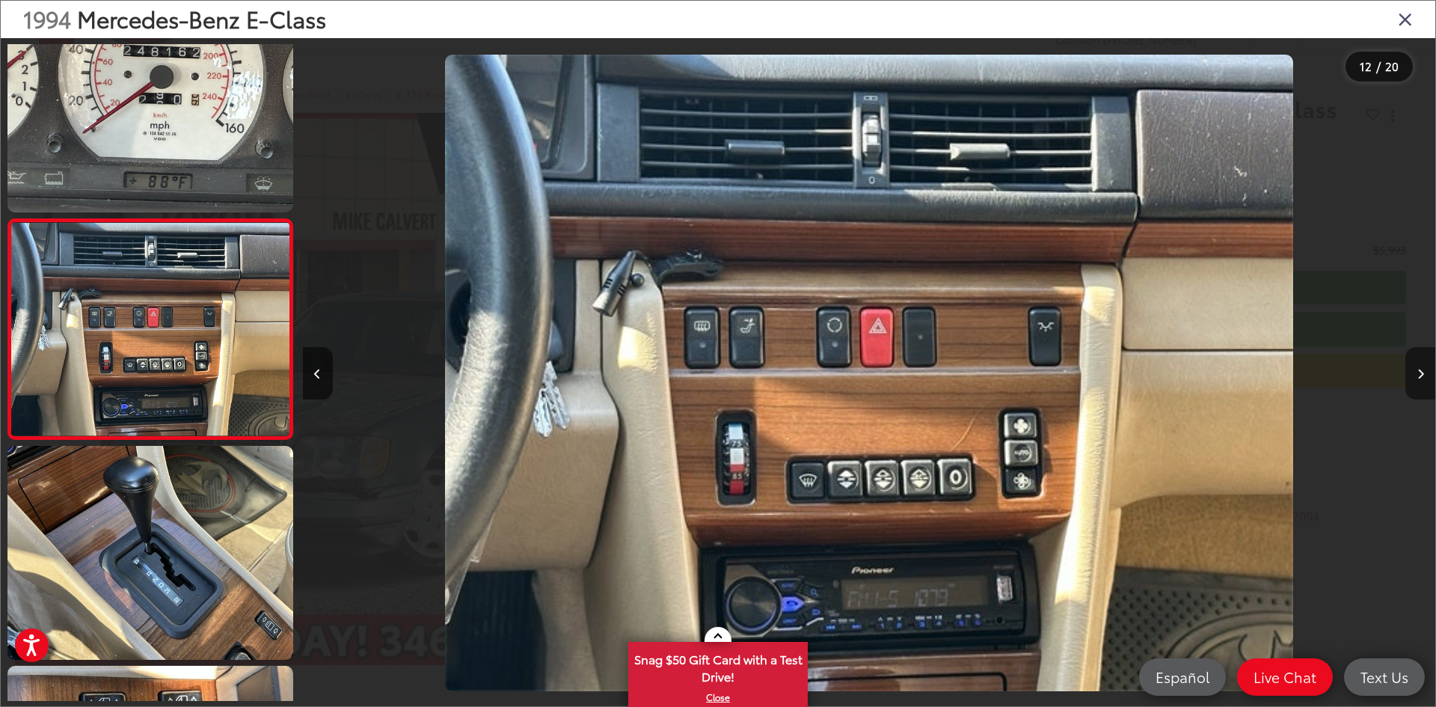
click at [1420, 369] on icon "Next image" at bounding box center [1420, 374] width 7 height 10
